Goal: Entertainment & Leisure: Consume media (video, audio)

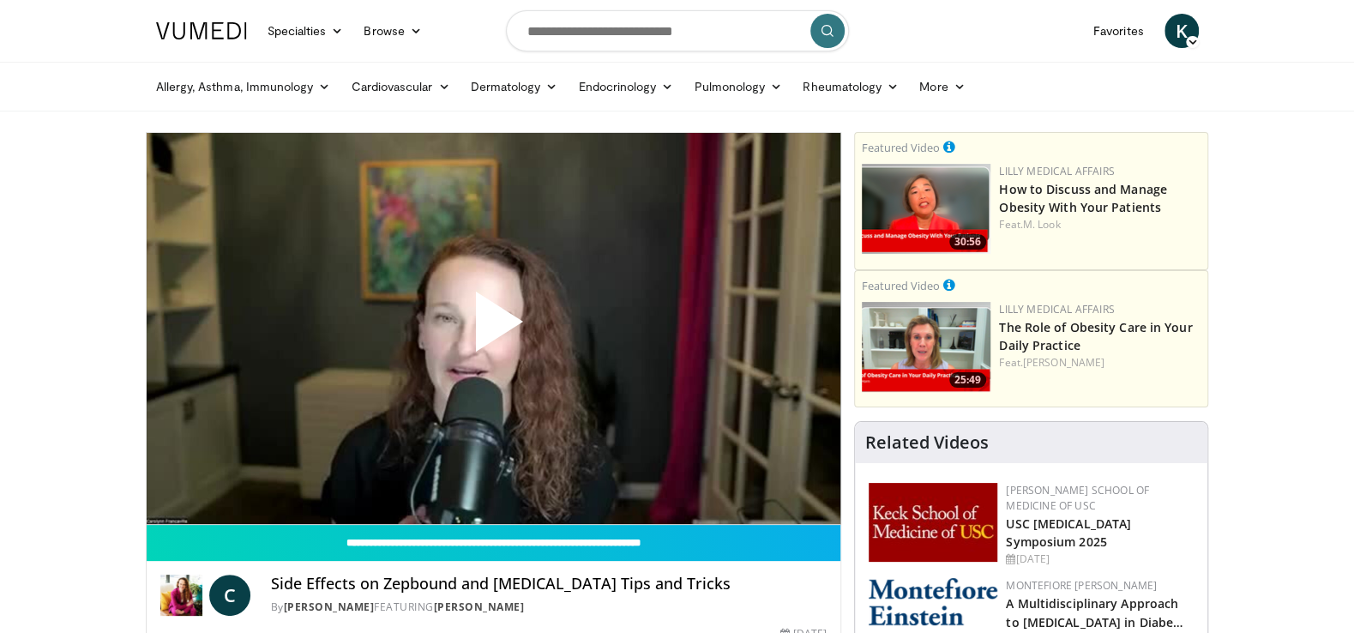
click at [493, 328] on span "Video Player" at bounding box center [493, 328] width 0 height 0
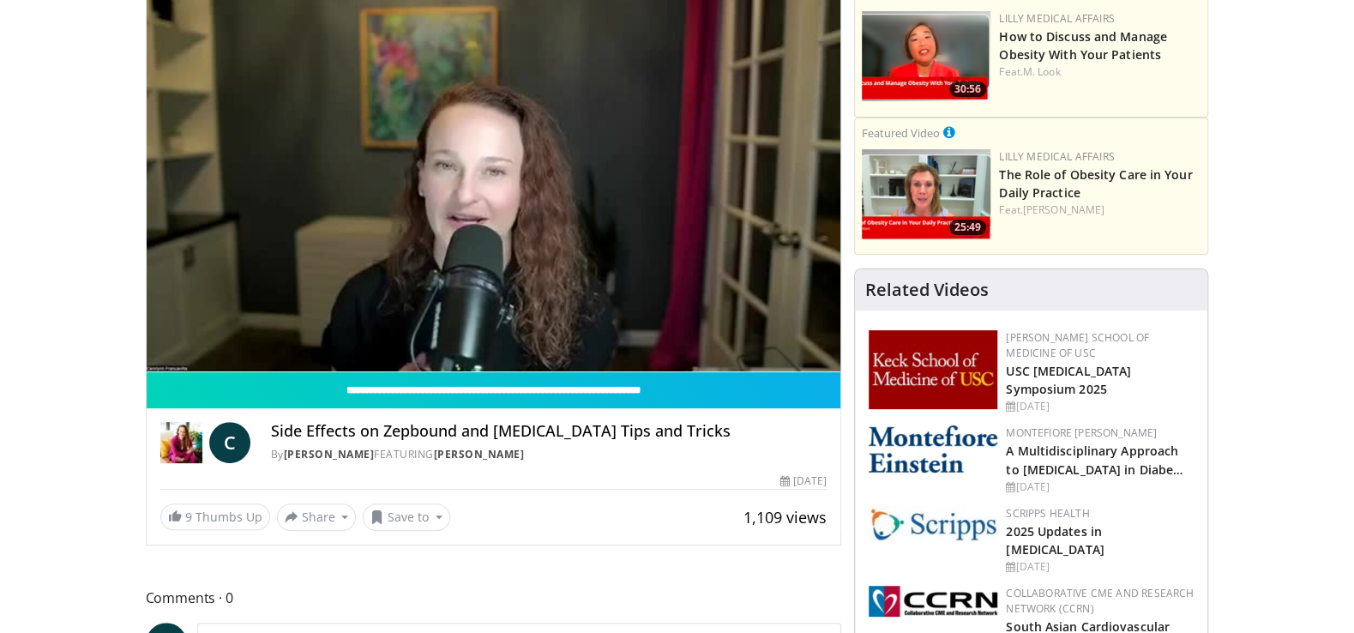
scroll to position [123, 0]
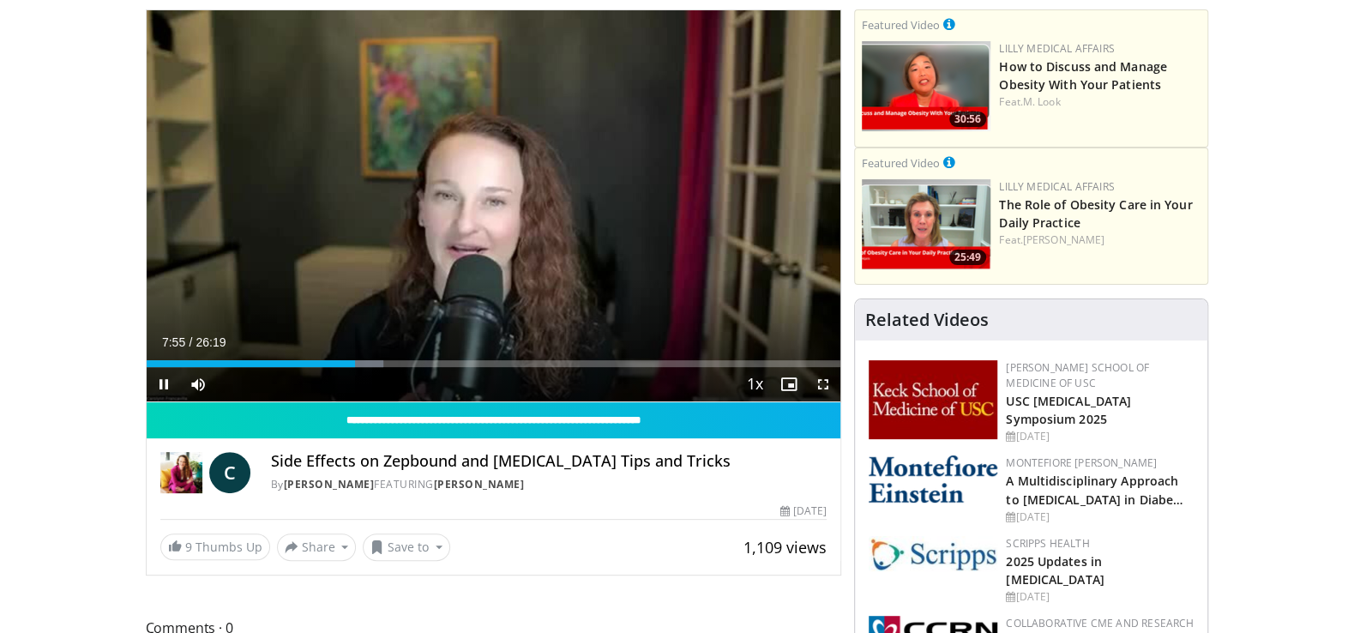
click at [493, 210] on div "10 seconds Tap to unmute" at bounding box center [494, 205] width 694 height 391
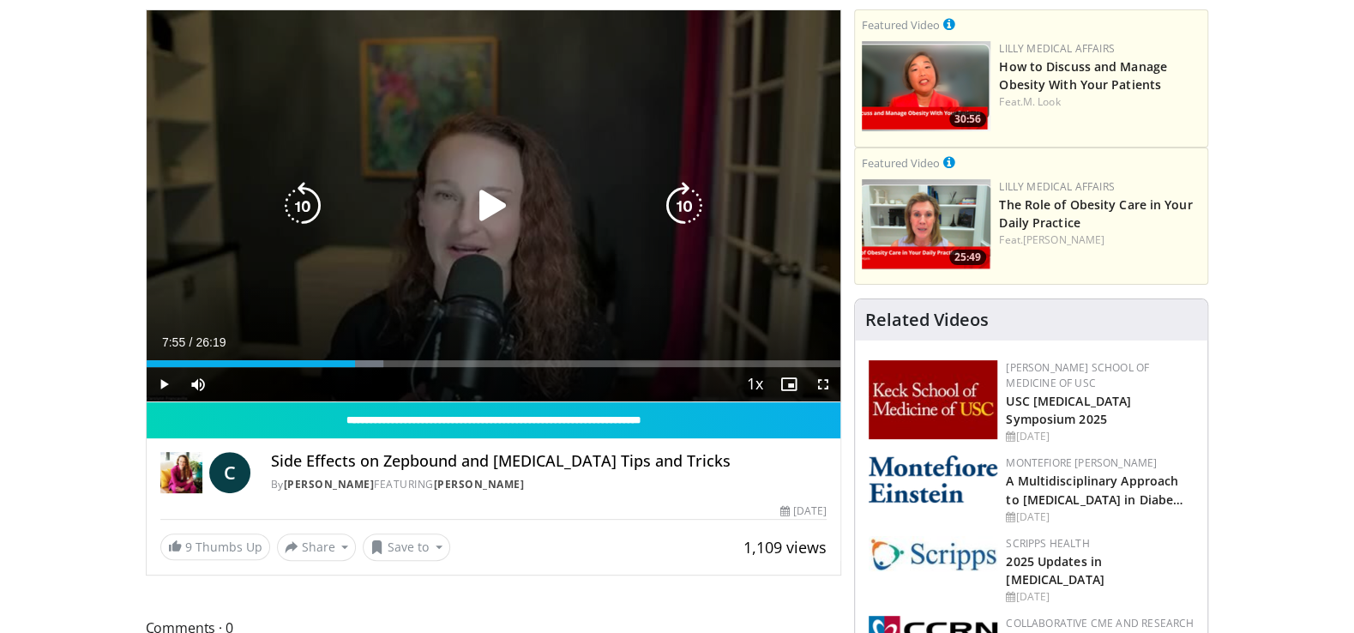
click at [488, 201] on icon "Video Player" at bounding box center [493, 206] width 48 height 48
